Goal: Find specific page/section: Find specific page/section

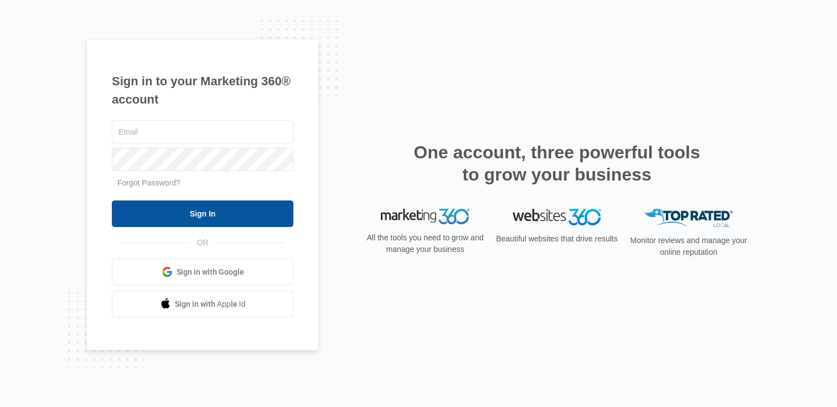
type input "[PERSON_NAME][EMAIL_ADDRESS][PERSON_NAME][DOMAIN_NAME]"
click at [180, 210] on input "Sign In" at bounding box center [202, 213] width 181 height 27
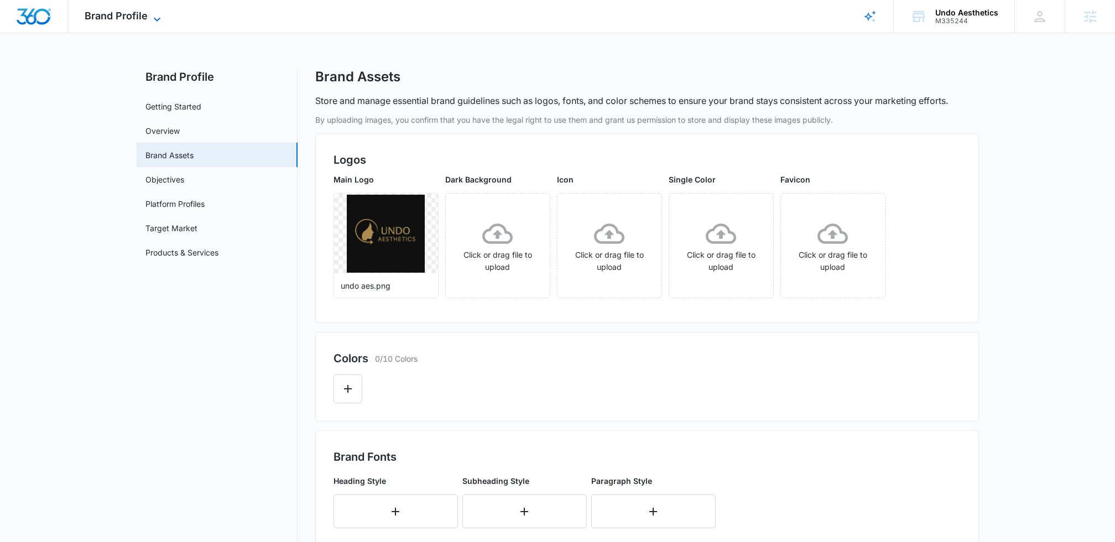
click at [132, 15] on span "Brand Profile" at bounding box center [116, 16] width 63 height 12
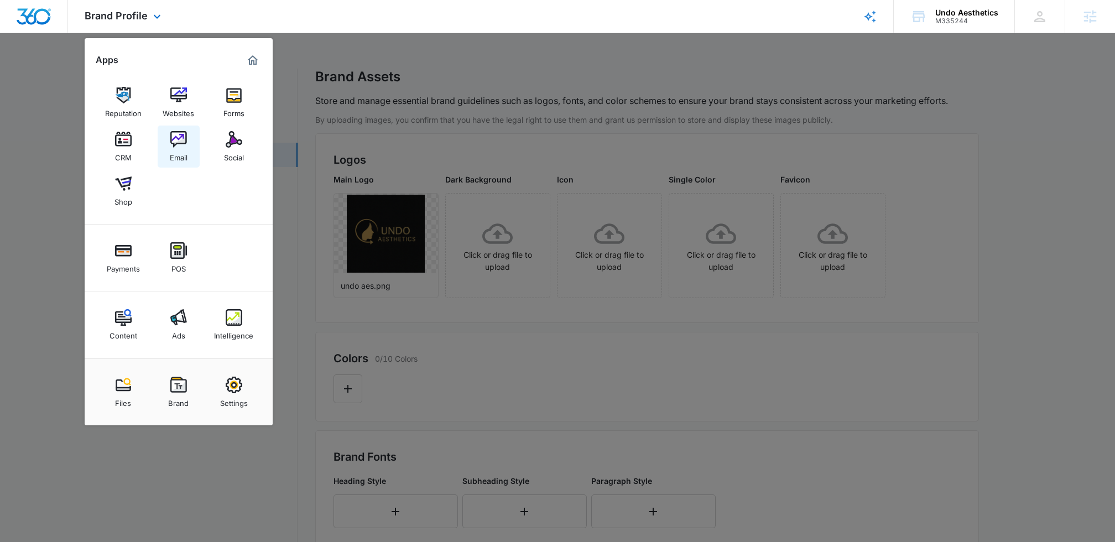
click at [174, 146] on img at bounding box center [178, 139] width 17 height 17
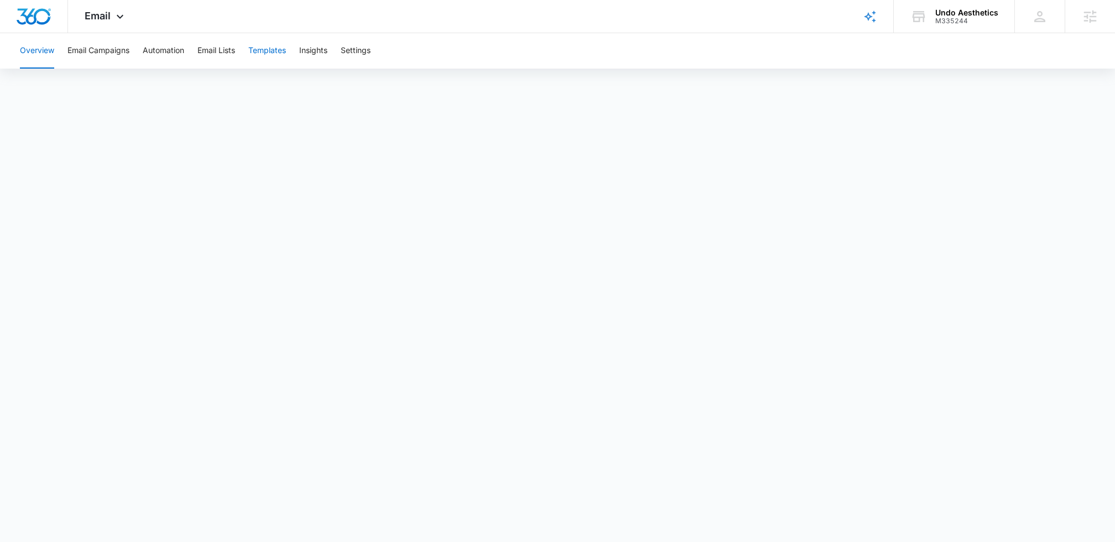
click at [260, 50] on button "Templates" at bounding box center [267, 50] width 38 height 35
click at [279, 53] on button "Templates" at bounding box center [267, 50] width 38 height 35
click at [313, 58] on button "Insights" at bounding box center [313, 50] width 28 height 35
click at [267, 54] on button "Templates" at bounding box center [267, 50] width 38 height 35
click at [343, 49] on div "Overview Email Campaigns Automation Email Lists Templates Insights Settings" at bounding box center [557, 50] width 1089 height 35
